Goal: Information Seeking & Learning: Learn about a topic

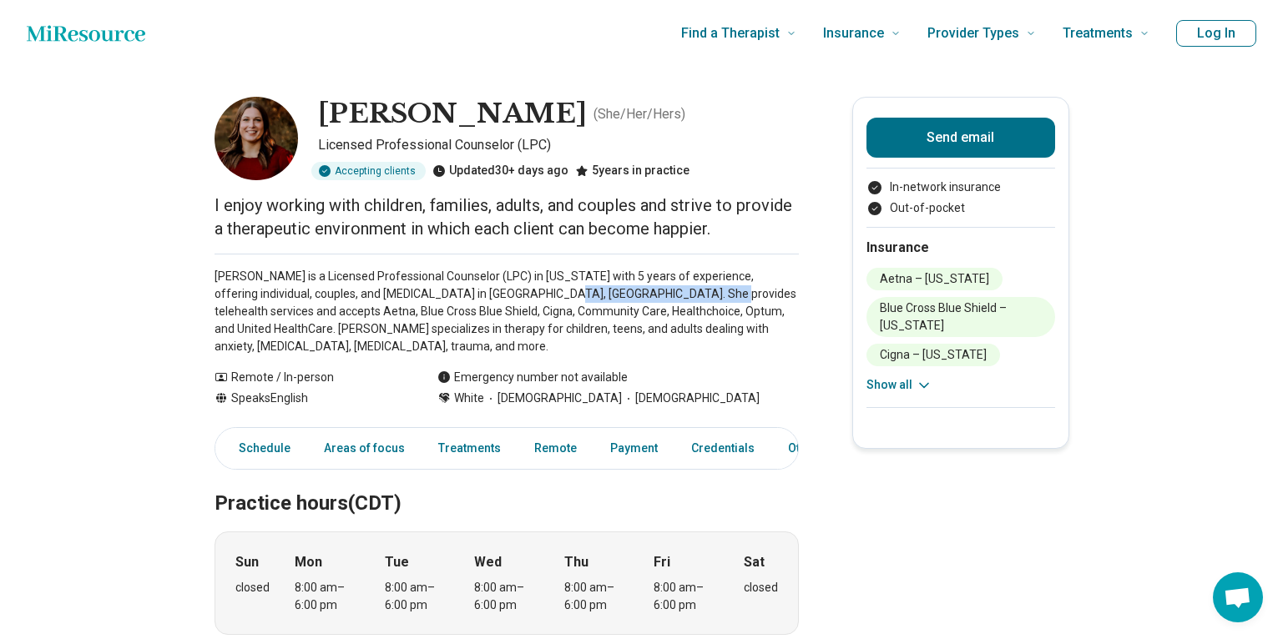
drag, startPoint x: 651, startPoint y: 294, endPoint x: 509, endPoint y: 290, distance: 141.9
click at [507, 291] on p "[PERSON_NAME] is a Licensed Professional Counselor (LPC) in [US_STATE] with 5 y…" at bounding box center [506, 312] width 584 height 88
copy p "provides telehealth services"
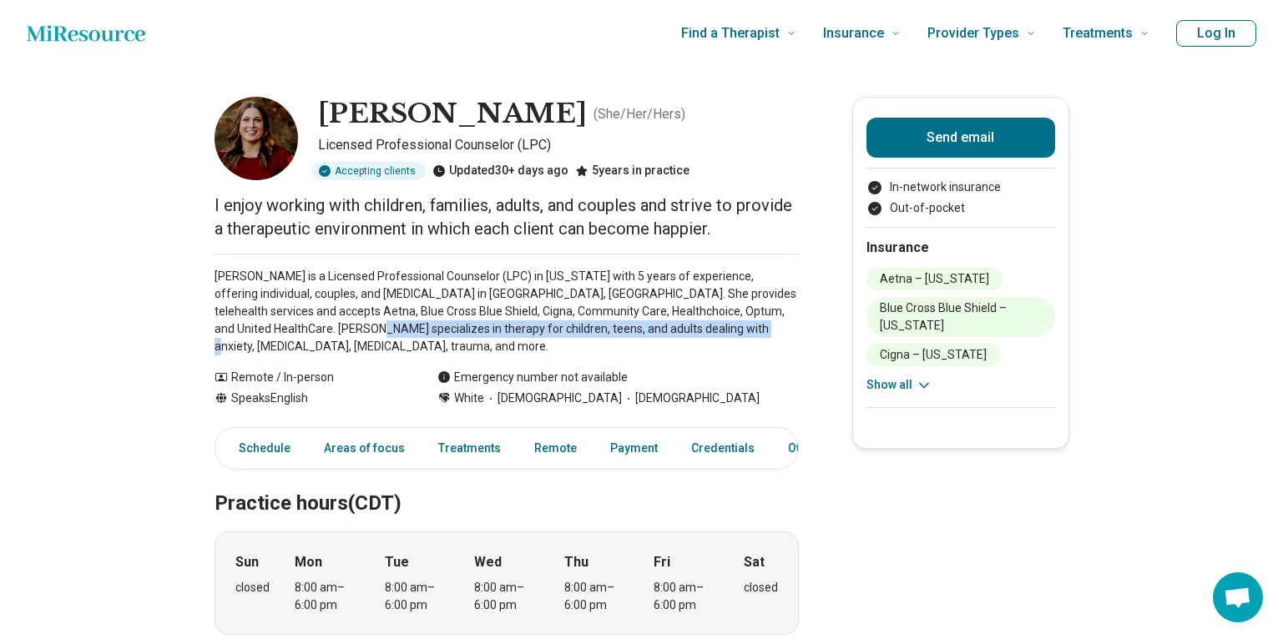
drag, startPoint x: 278, startPoint y: 330, endPoint x: 662, endPoint y: 333, distance: 383.9
click at [662, 333] on p "[PERSON_NAME] is a Licensed Professional Counselor (LPC) in [US_STATE] with 5 y…" at bounding box center [506, 312] width 584 height 88
copy p "children, teens, and adults dealing with anxiety, [MEDICAL_DATA], [MEDICAL_DATA…"
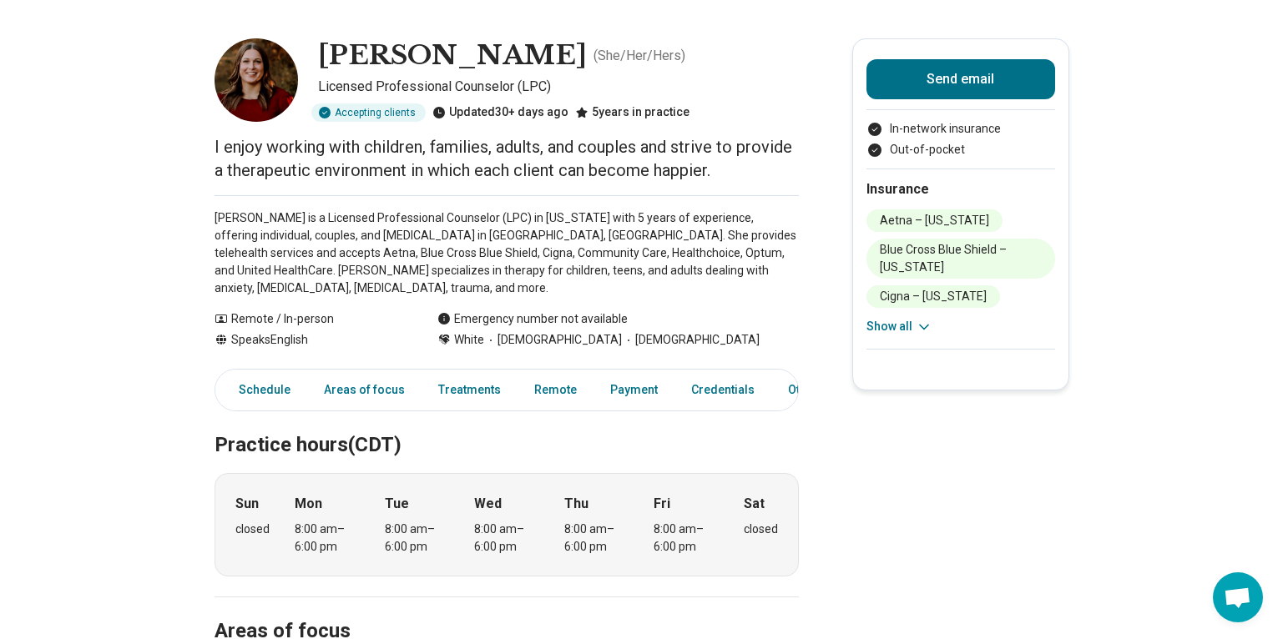
scroll to position [83, 0]
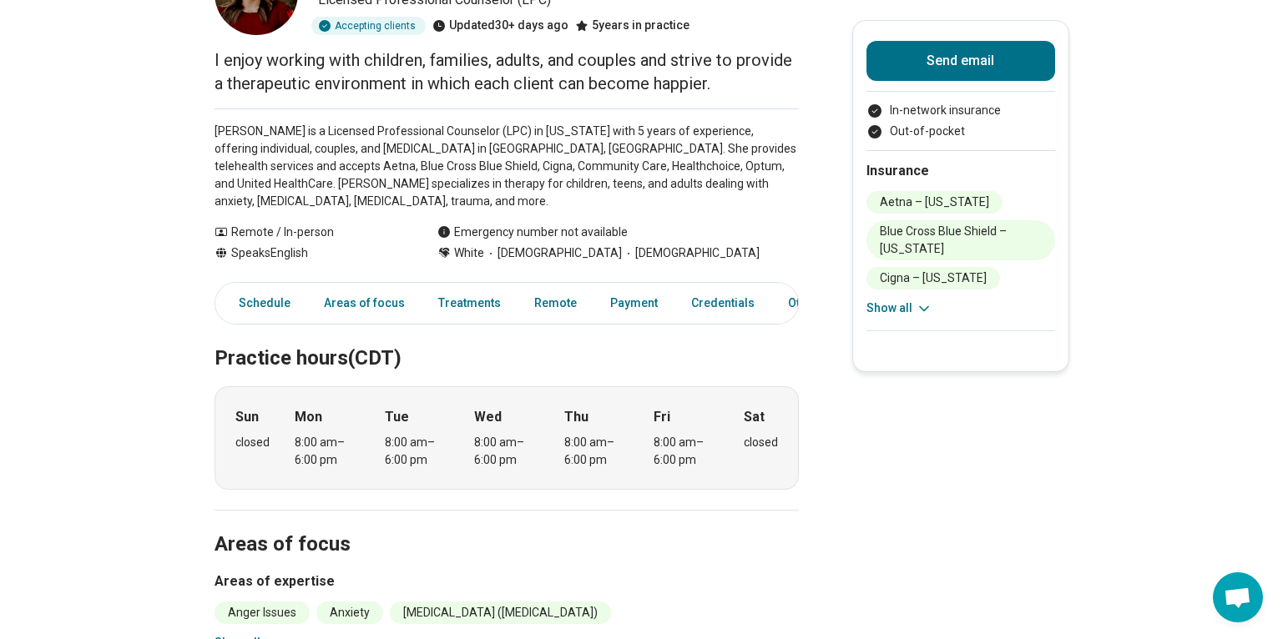
scroll to position [417, 0]
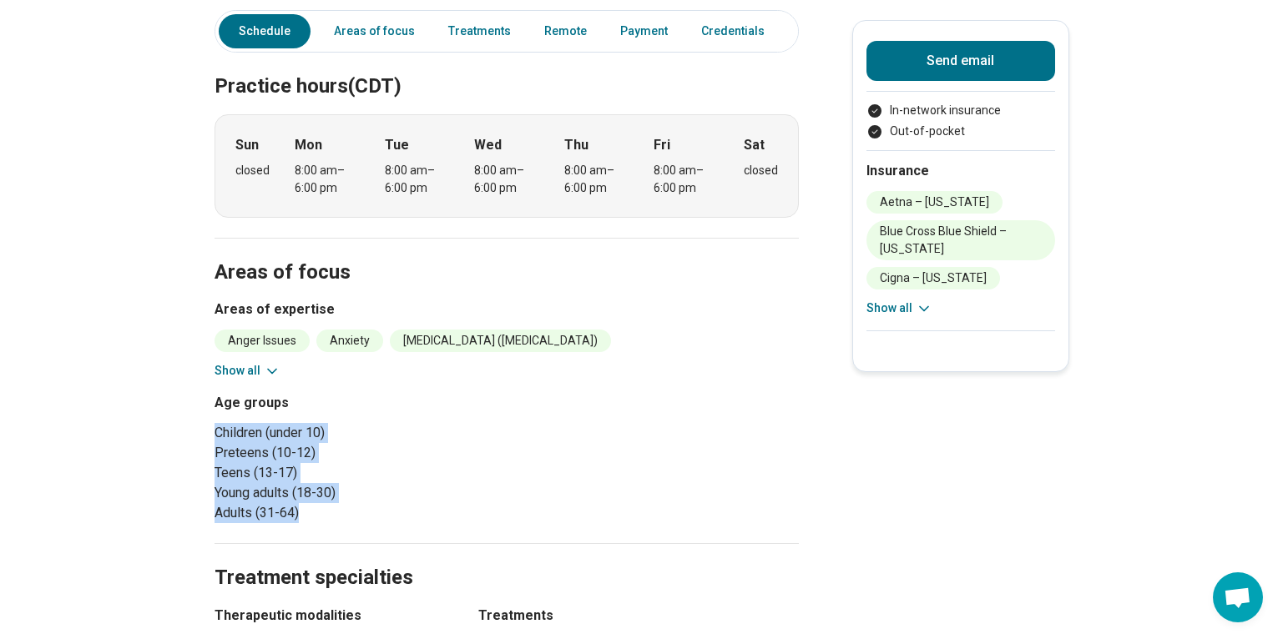
drag, startPoint x: 221, startPoint y: 413, endPoint x: 324, endPoint y: 491, distance: 128.7
click at [324, 491] on ul "Children (under 10) Preteens (10-12) Teens (13-17) Young adults (18-30) Adults …" at bounding box center [356, 473] width 285 height 100
copy ul "Children (under 10) Preteens (10-12) Teens (13-17) Young adults (18-30) Adults …"
click at [113, 487] on main "[PERSON_NAME] ( She/Her/Hers ) Licensed Professional Counselor (LPC) Accepting …" at bounding box center [641, 625] width 1283 height 1953
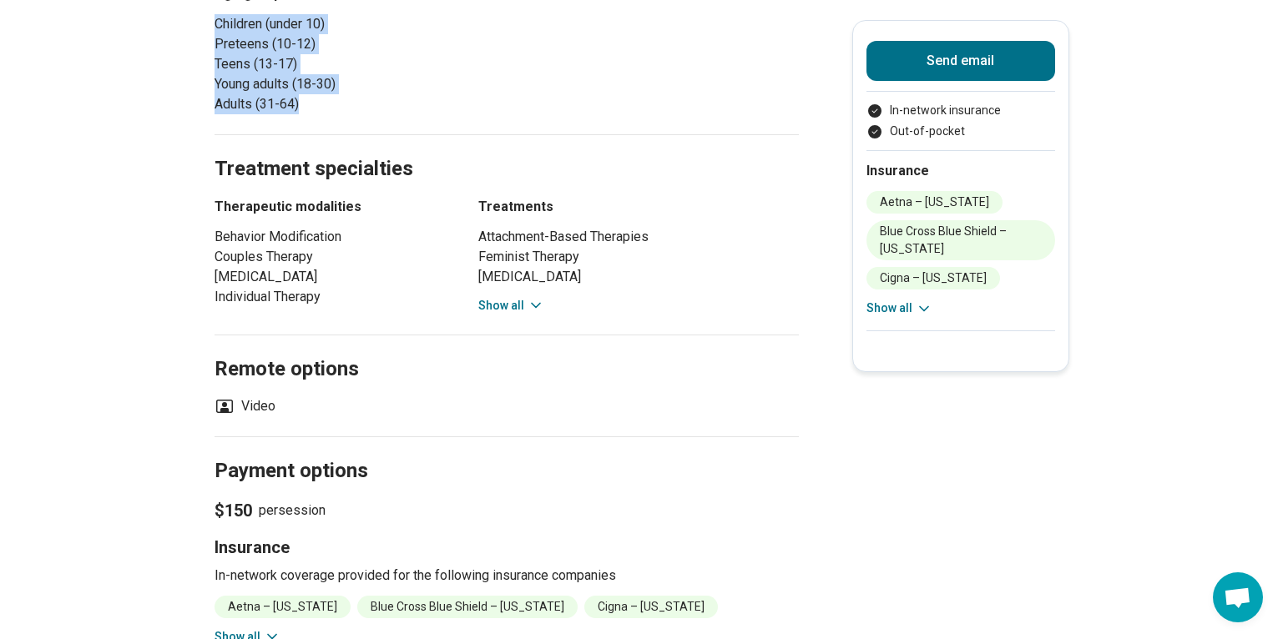
scroll to position [584, 0]
